Goal: Transaction & Acquisition: Purchase product/service

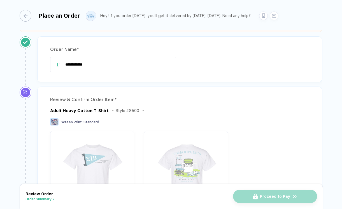
scroll to position [21, 0]
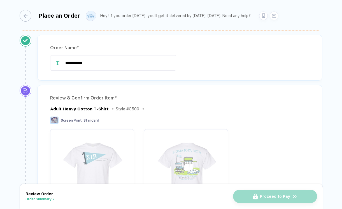
drag, startPoint x: 141, startPoint y: 62, endPoint x: 50, endPoint y: 58, distance: 91.1
click at [50, 58] on div "**********" at bounding box center [179, 62] width 259 height 15
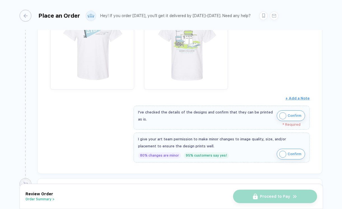
scroll to position [154, 0]
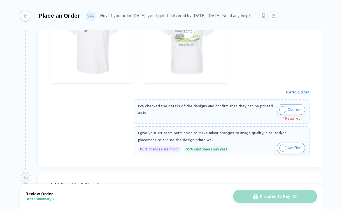
type input "**********"
click at [281, 110] on img "button" at bounding box center [282, 109] width 7 height 7
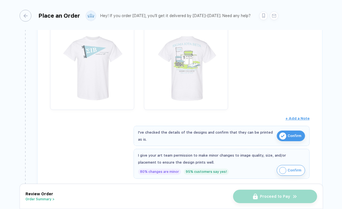
scroll to position [129, 0]
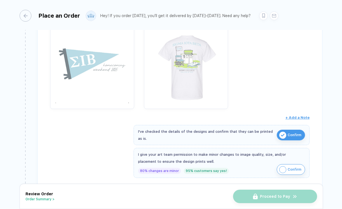
click at [94, 71] on img "button" at bounding box center [92, 64] width 78 height 78
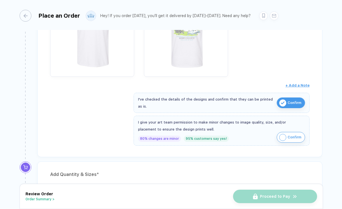
scroll to position [165, 0]
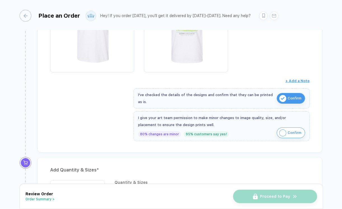
click at [285, 131] on button "Confirm" at bounding box center [291, 132] width 28 height 11
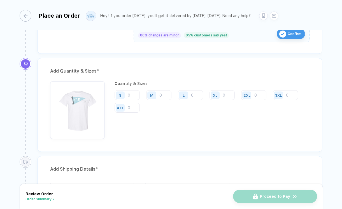
scroll to position [284, 0]
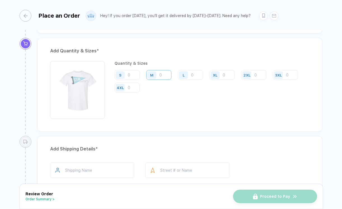
click at [162, 74] on input "number" at bounding box center [158, 75] width 25 height 10
type input "2"
click at [196, 73] on input "number" at bounding box center [190, 75] width 25 height 10
type input "1"
click at [224, 71] on input "number" at bounding box center [222, 75] width 25 height 10
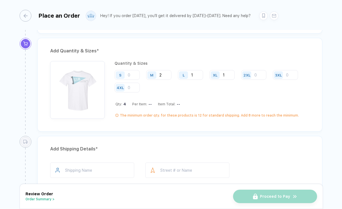
type input "1"
click at [225, 94] on div "Quantity & Sizes S M 2 L 1 XL 1 2XL 3XL 4XL Qty: 4 Per Item: -- Item Total: -- …" at bounding box center [212, 90] width 195 height 58
click at [198, 76] on input "1" at bounding box center [190, 75] width 25 height 10
type input "3"
type input "4"
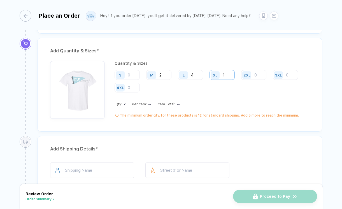
click at [227, 77] on input "1" at bounding box center [222, 75] width 25 height 10
type input "2"
click at [258, 76] on input "number" at bounding box center [253, 75] width 25 height 10
type input "1"
click at [263, 97] on div "Quantity & Sizes S M 2 L 4 XL 2 2XL 1 3XL 4XL Qty: 9 Per Item: -- Item Total: -…" at bounding box center [212, 90] width 195 height 58
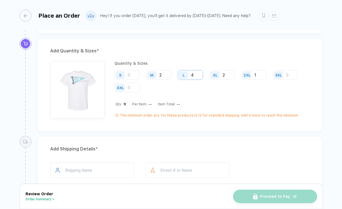
click at [197, 76] on input "4" at bounding box center [190, 75] width 25 height 10
type input "5"
click at [262, 75] on input "1" at bounding box center [253, 75] width 25 height 10
type input "2"
click at [195, 74] on input "5" at bounding box center [190, 75] width 25 height 10
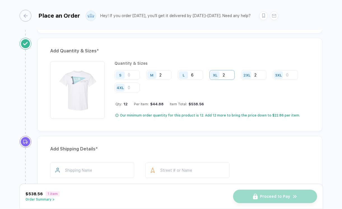
type input "6"
click at [227, 75] on input "2" at bounding box center [222, 75] width 25 height 10
type input "4"
click at [133, 77] on input "number" at bounding box center [127, 75] width 25 height 10
type input "1"
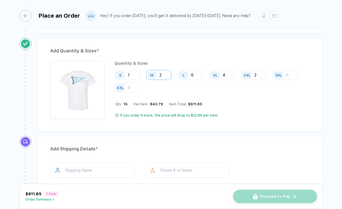
click at [164, 74] on input "2" at bounding box center [158, 75] width 25 height 10
type input "4"
type input "5"
click at [229, 75] on input "4" at bounding box center [222, 75] width 25 height 10
type input "5"
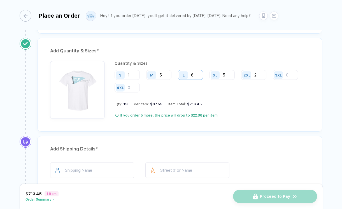
click at [197, 73] on input "6" at bounding box center [190, 75] width 25 height 10
type input "7"
click at [163, 73] on input "5" at bounding box center [158, 75] width 25 height 10
type input "6"
click at [289, 106] on div "Quantity & Sizes S 1 M 6 L 7 XL 5 2XL 2 3XL 4XL Qty: 21 Per Item: $36.44 Item T…" at bounding box center [212, 90] width 195 height 58
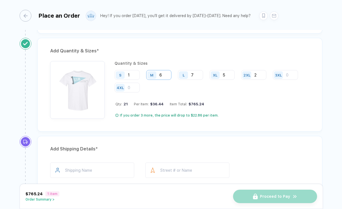
click at [166, 75] on input "6" at bounding box center [158, 75] width 25 height 10
type input "7"
click at [227, 75] on input "5" at bounding box center [222, 75] width 25 height 10
type input "6"
type input "7"
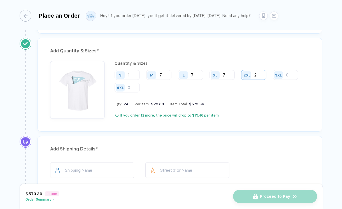
click at [261, 74] on input "2" at bounding box center [253, 75] width 25 height 10
type input "3"
click at [166, 73] on input "7" at bounding box center [158, 75] width 25 height 10
type input "8"
click at [199, 73] on input "7" at bounding box center [190, 75] width 25 height 10
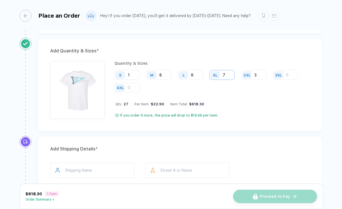
type input "8"
click at [228, 73] on input "7" at bounding box center [222, 75] width 25 height 10
type input "8"
click at [166, 76] on input "8" at bounding box center [158, 75] width 25 height 10
type input "9"
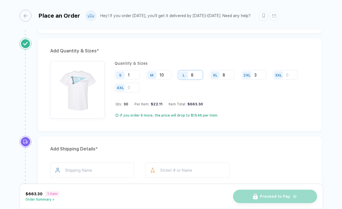
type input "10"
click at [197, 76] on input "8" at bounding box center [190, 75] width 25 height 10
type input "9"
click at [294, 75] on input "number" at bounding box center [285, 75] width 25 height 10
type input "1"
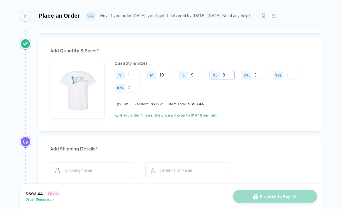
click at [226, 72] on input "8" at bounding box center [222, 75] width 25 height 10
type input "10"
click at [168, 74] on input "10" at bounding box center [158, 75] width 25 height 10
type input "11"
click at [197, 72] on input "9" at bounding box center [190, 75] width 25 height 10
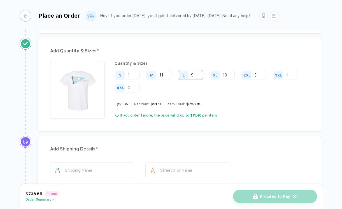
click at [198, 75] on input "9" at bounding box center [190, 75] width 25 height 10
type input "10"
click at [227, 97] on div "Quantity & Sizes S 1 M 11 L 10 XL 10 2XL 3 3XL 1 4XL Qty: 36 Per Item: $20.20 I…" at bounding box center [212, 90] width 195 height 58
click at [133, 75] on input "1" at bounding box center [127, 75] width 25 height 10
type input "2"
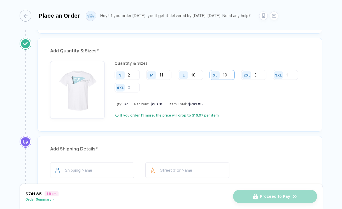
click at [231, 75] on input "10" at bounding box center [222, 75] width 25 height 10
type input "11"
click at [262, 112] on div "Quantity & Sizes S 2 M 11 L 10 XL 11 2XL 3 3XL 1 4XL Qty: 38 Per Item: $19.90 I…" at bounding box center [212, 90] width 195 height 58
click at [134, 75] on input "2" at bounding box center [127, 75] width 25 height 10
type input "3"
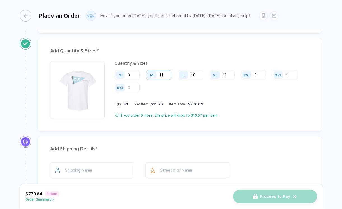
click at [168, 75] on input "11" at bounding box center [158, 75] width 25 height 10
type input "12"
click at [222, 107] on div "Quantity & Sizes S 3 M 12 L 10 XL 11 2XL 3 3XL 1 4XL Qty: 40 Per Item: $19.63 I…" at bounding box center [212, 90] width 195 height 58
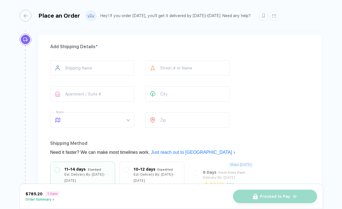
scroll to position [393, 0]
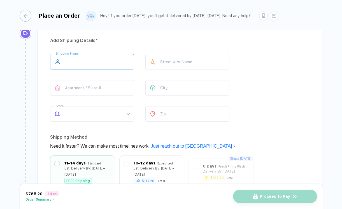
click at [102, 60] on input "text" at bounding box center [92, 61] width 84 height 15
type input "**********"
type input "******"
type input "*******"
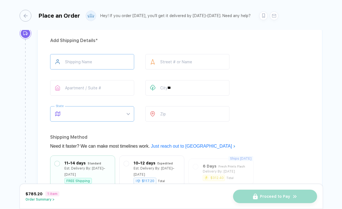
type input "********"
type input "*****"
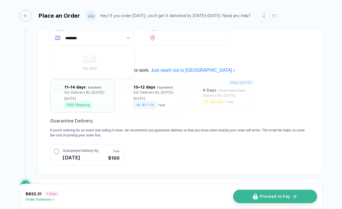
scroll to position [478, 0]
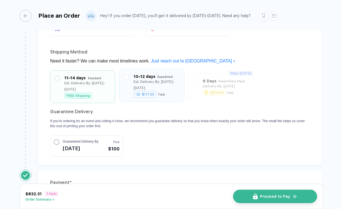
click at [167, 91] on div "$117.20 Total" at bounding box center [157, 94] width 46 height 6
click at [110, 85] on div "11–14 days Standard Est. Delivery By: [DATE]–[DATE] FREE Shipping" at bounding box center [83, 85] width 56 height 24
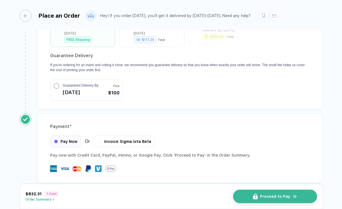
scroll to position [535, 0]
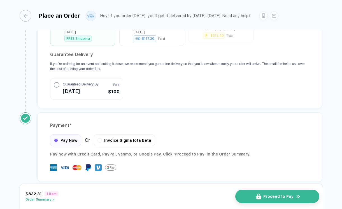
click at [261, 195] on img "button" at bounding box center [258, 197] width 5 height 6
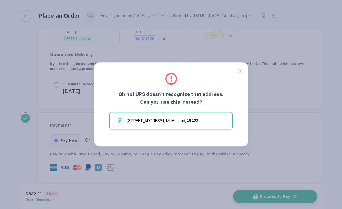
click at [215, 120] on button "[STREET_ADDRESS]" at bounding box center [171, 120] width 124 height 17
type input "**********"
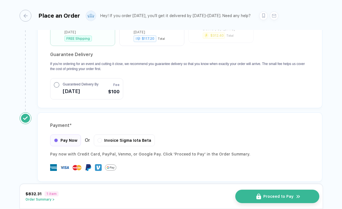
click at [278, 195] on span "Proceed to Pay" at bounding box center [278, 196] width 30 height 4
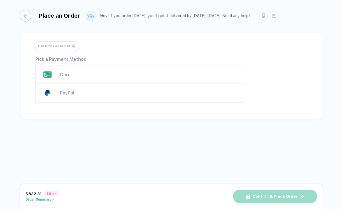
click at [103, 71] on div "Card" at bounding box center [140, 75] width 210 height 18
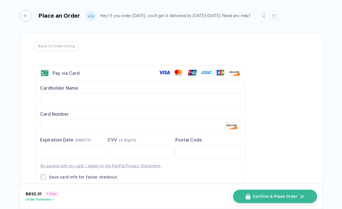
scroll to position [40, 0]
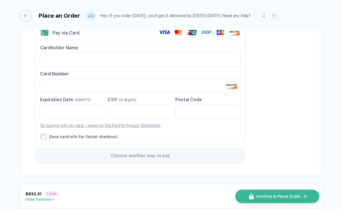
click at [268, 197] on span "Confirm & Place Order" at bounding box center [278, 196] width 45 height 4
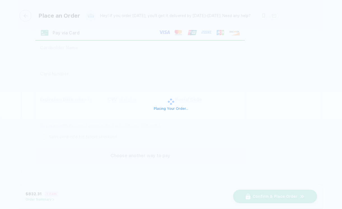
scroll to position [0, 0]
